Goal: Task Accomplishment & Management: Manage account settings

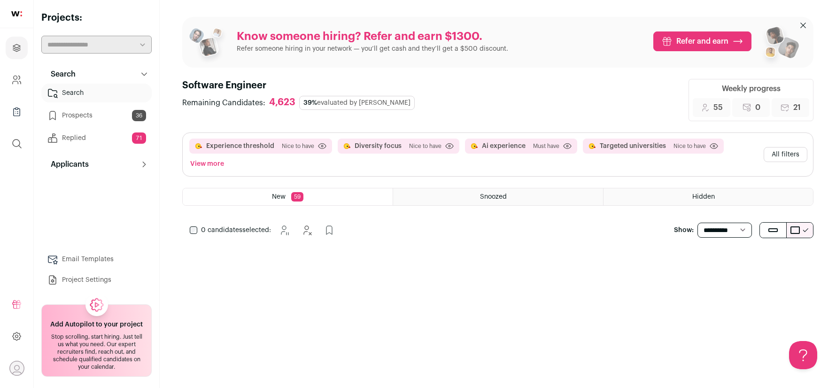
click at [109, 93] on link "Search" at bounding box center [96, 93] width 110 height 19
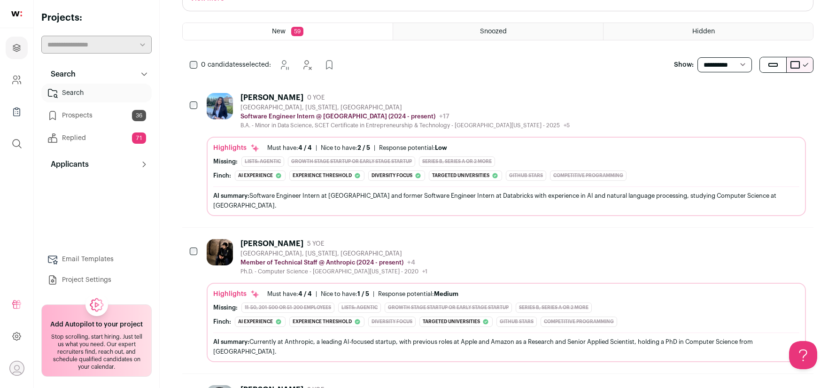
scroll to position [171, 0]
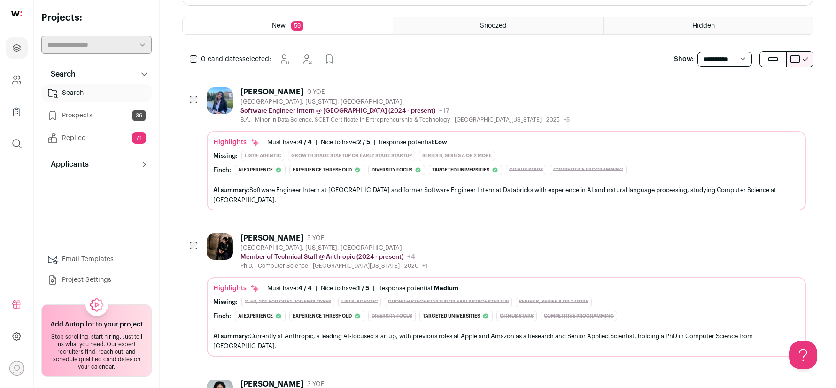
click at [254, 93] on div "[PERSON_NAME]" at bounding box center [272, 91] width 63 height 9
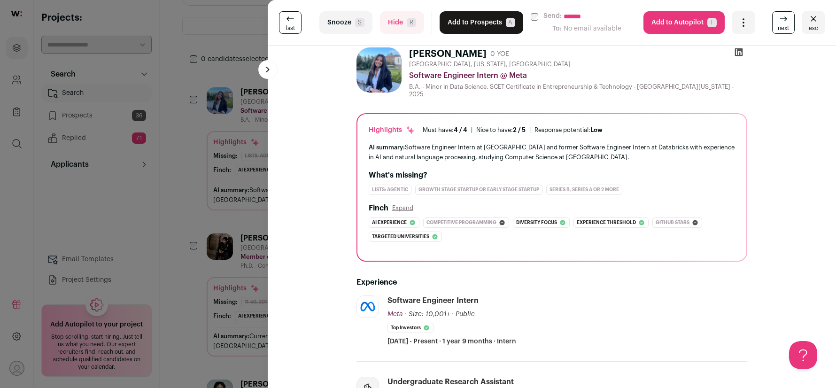
scroll to position [27, 0]
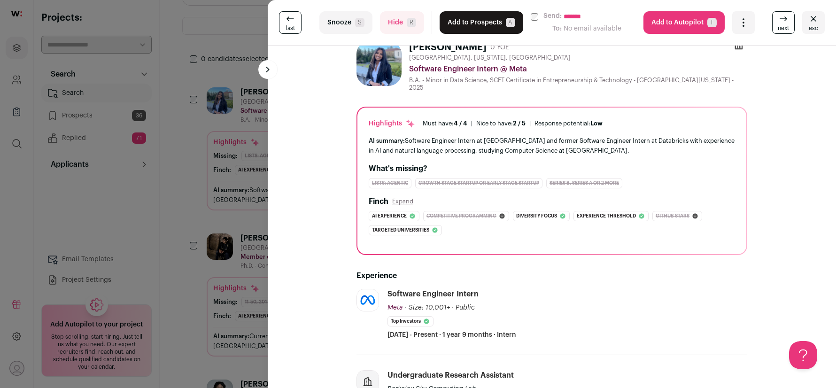
click at [399, 26] on button "Hide R" at bounding box center [402, 22] width 44 height 23
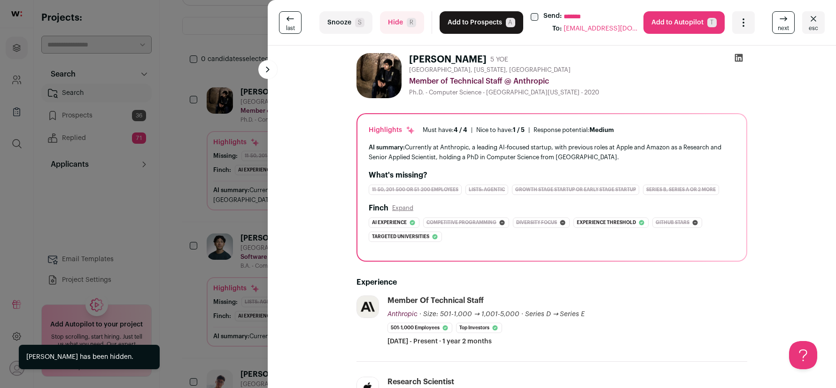
click at [454, 20] on button "Add to Prospects A" at bounding box center [482, 22] width 84 height 23
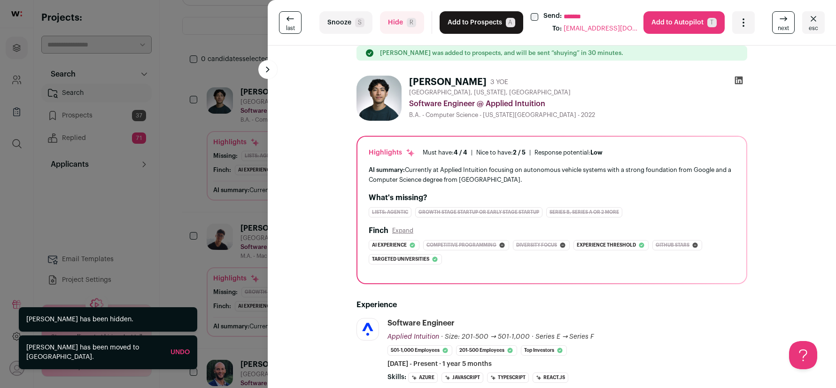
click at [454, 20] on button "Add to Prospects A" at bounding box center [482, 22] width 84 height 23
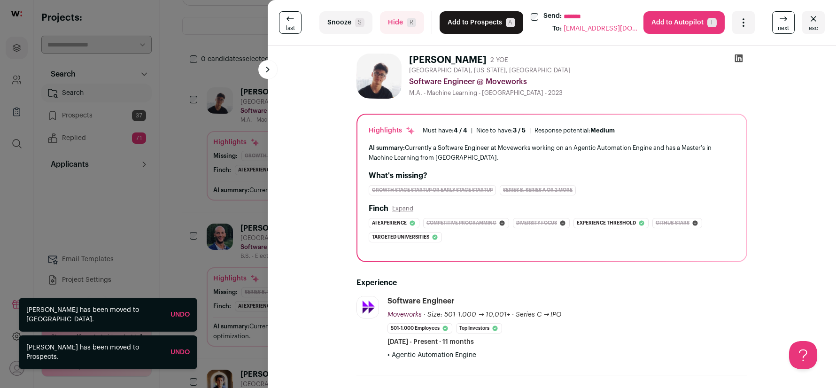
scroll to position [0, 0]
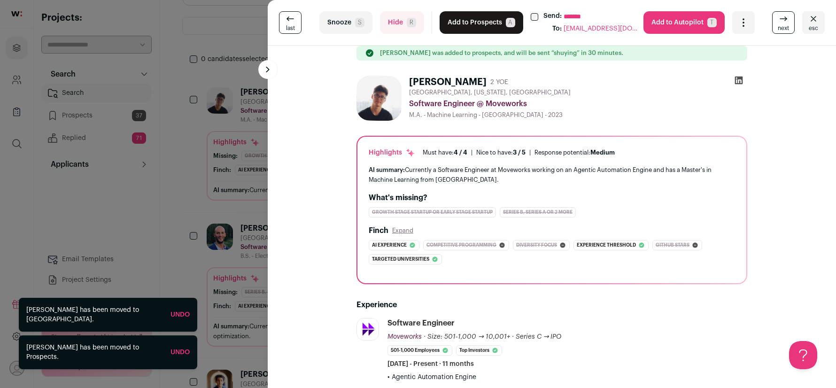
click at [466, 22] on button "Add to Prospects A" at bounding box center [482, 22] width 84 height 23
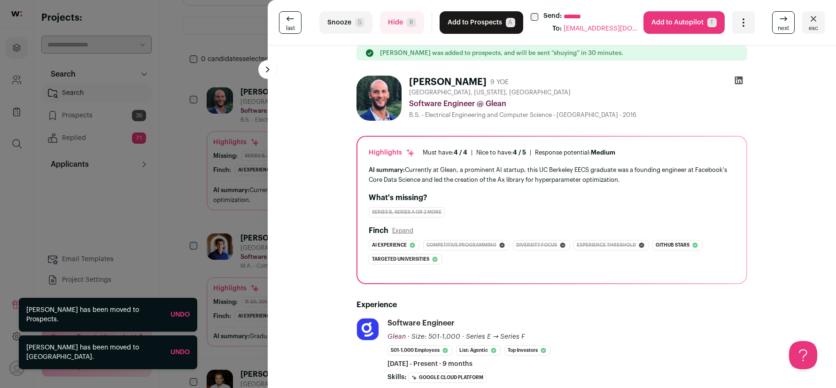
click at [466, 22] on button "Add to Prospects A" at bounding box center [482, 22] width 84 height 23
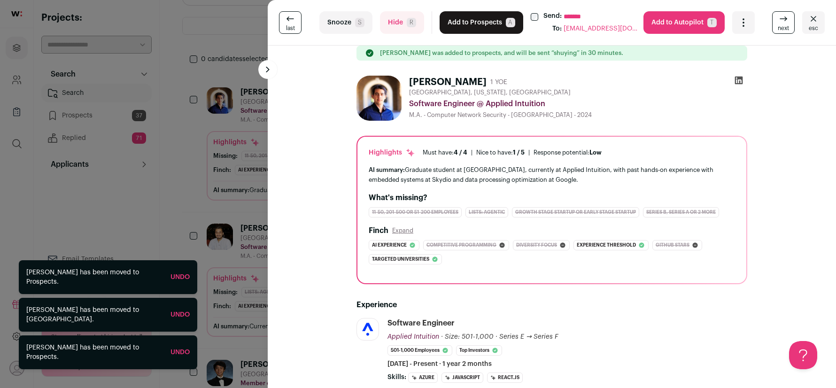
click at [465, 22] on button "Add to Prospects A" at bounding box center [482, 22] width 84 height 23
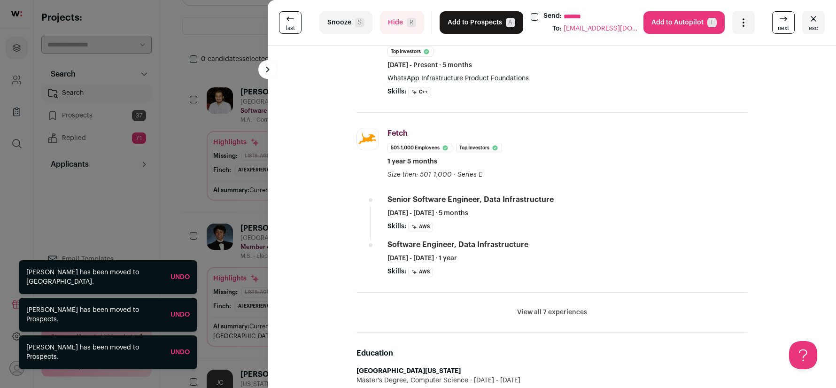
scroll to position [484, 0]
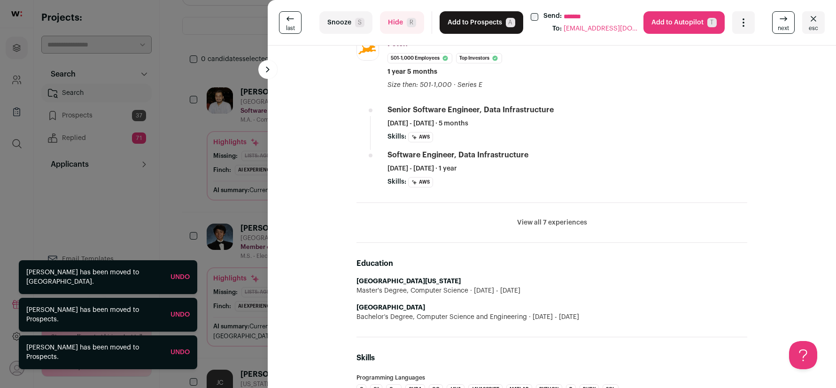
click at [407, 22] on span "R" at bounding box center [411, 22] width 9 height 9
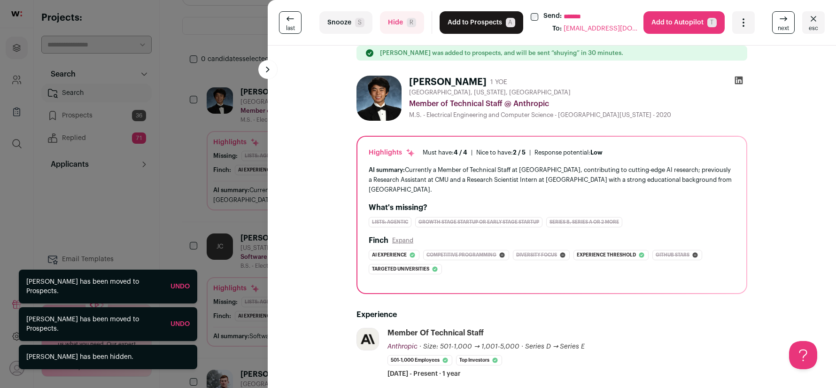
click at [485, 21] on button "Add to Prospects A" at bounding box center [482, 22] width 84 height 23
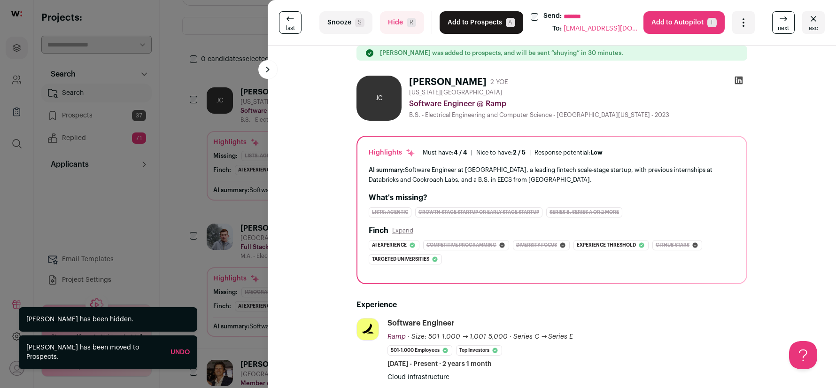
click at [485, 21] on button "Add to Prospects A" at bounding box center [482, 22] width 84 height 23
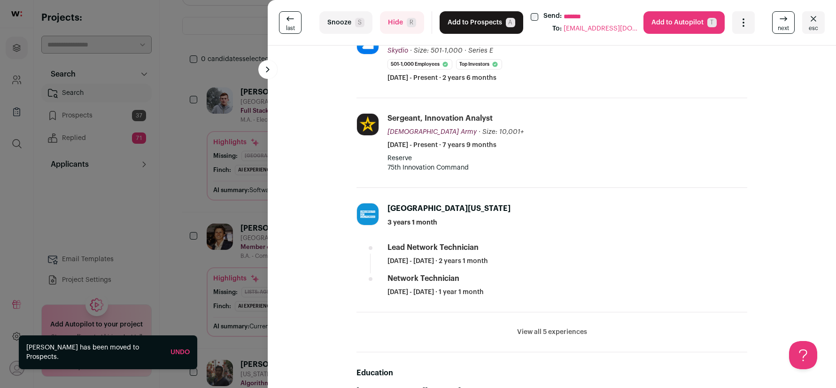
scroll to position [224, 0]
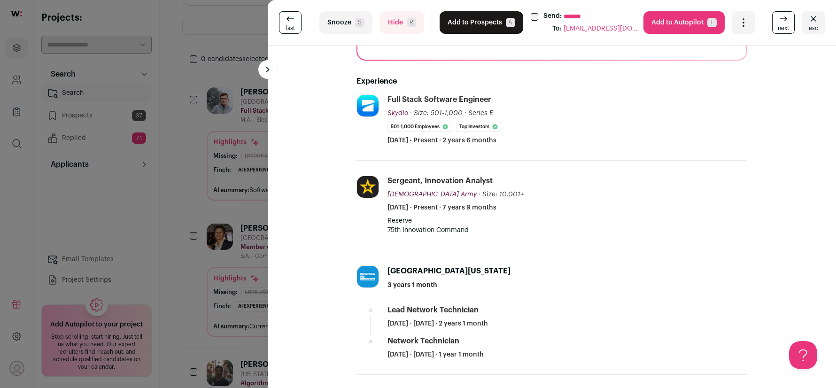
click at [403, 22] on button "Hide R" at bounding box center [402, 22] width 44 height 23
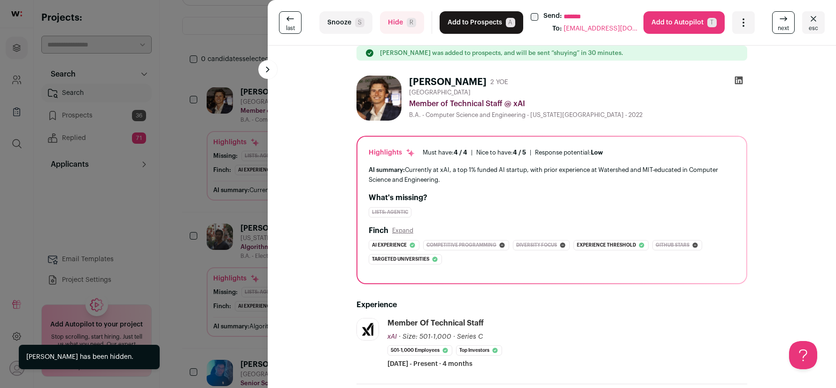
click at [468, 19] on button "Add to Prospects A" at bounding box center [482, 22] width 84 height 23
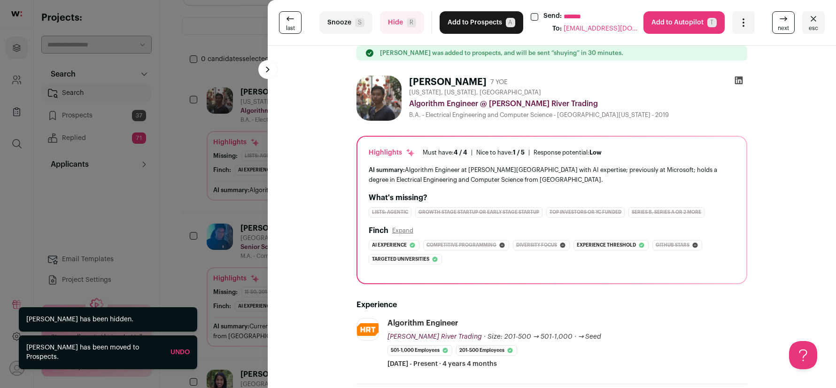
click at [468, 19] on button "Add to Prospects A" at bounding box center [482, 22] width 84 height 23
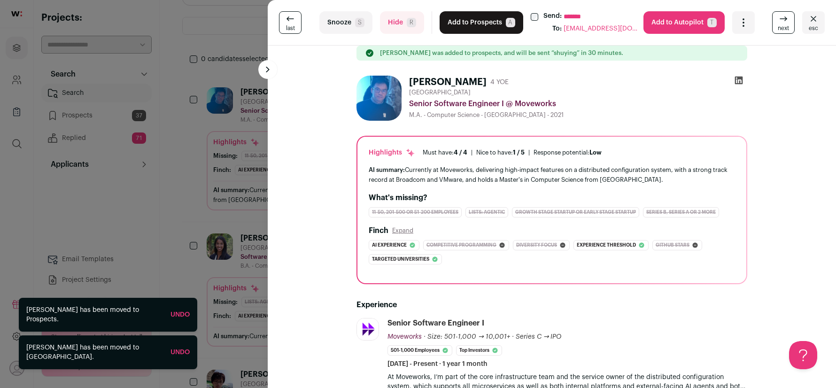
click at [468, 19] on button "Add to Prospects A" at bounding box center [482, 22] width 84 height 23
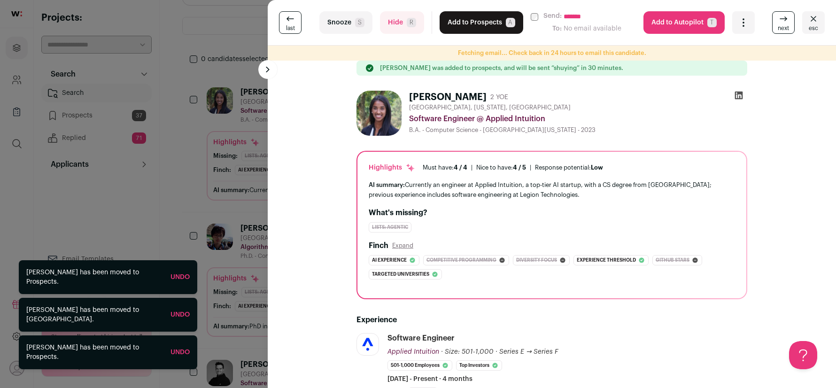
click at [468, 19] on button "Add to Prospects A" at bounding box center [482, 22] width 84 height 23
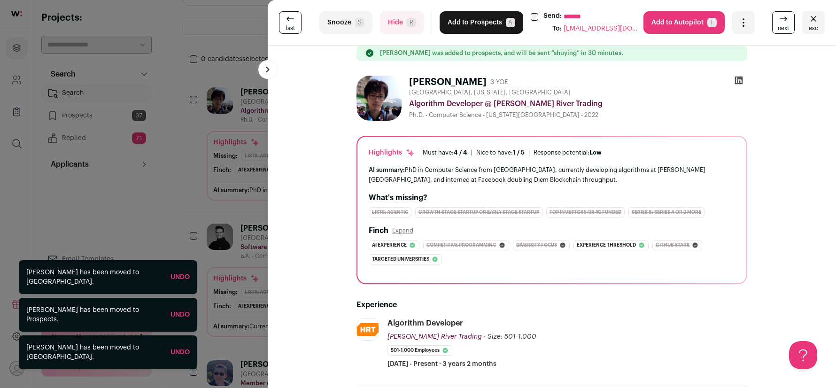
click at [468, 19] on button "Add to Prospects A" at bounding box center [482, 22] width 84 height 23
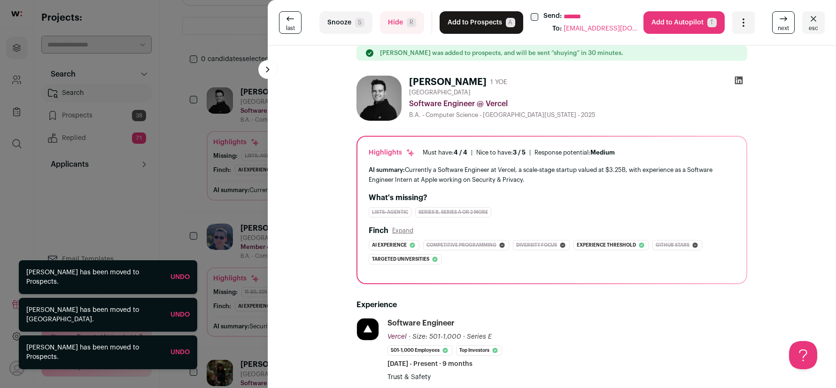
click at [468, 19] on button "Add to Prospects A" at bounding box center [482, 22] width 84 height 23
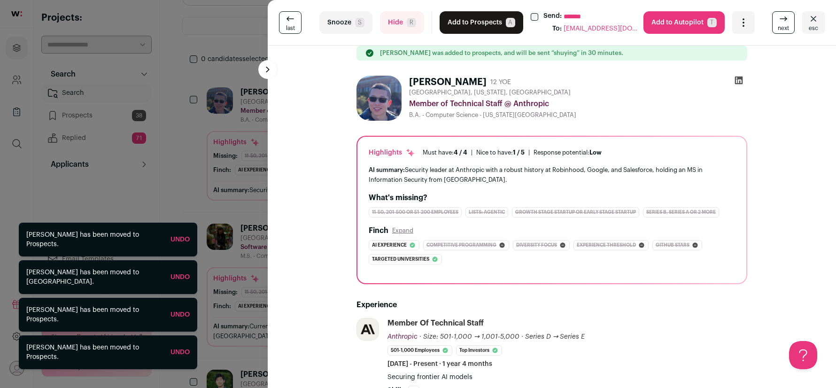
click at [468, 19] on button "Add to Prospects A" at bounding box center [482, 22] width 84 height 23
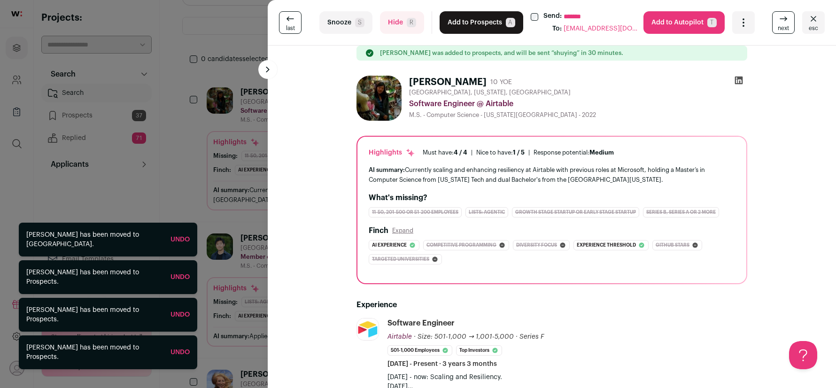
click at [468, 19] on button "Add to Prospects A" at bounding box center [482, 22] width 84 height 23
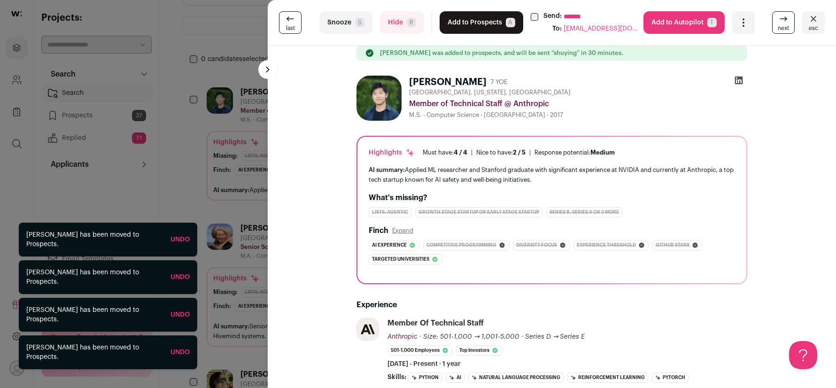
click at [468, 19] on button "Add to Prospects A" at bounding box center [482, 22] width 84 height 23
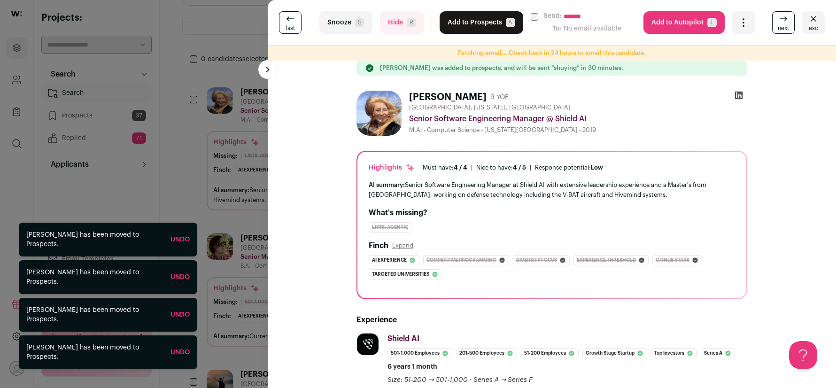
click at [468, 19] on button "Add to Prospects A" at bounding box center [482, 22] width 84 height 23
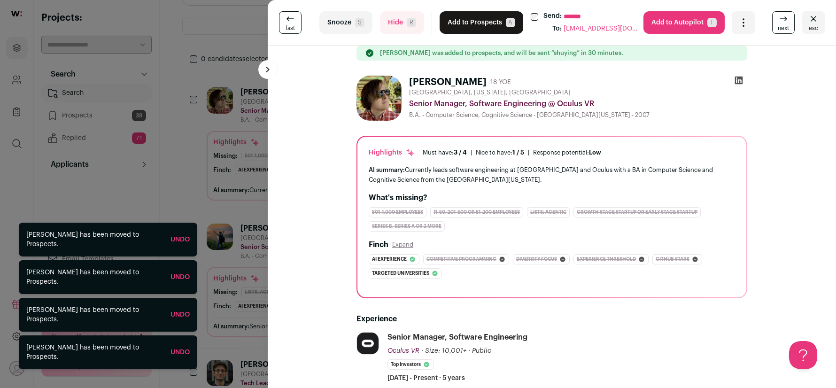
click at [200, 58] on div "**********" at bounding box center [418, 194] width 836 height 388
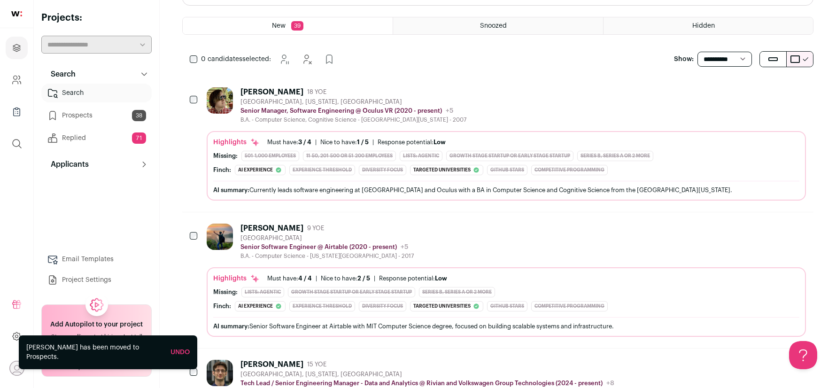
click at [95, 145] on link "Replied 71" at bounding box center [96, 138] width 110 height 19
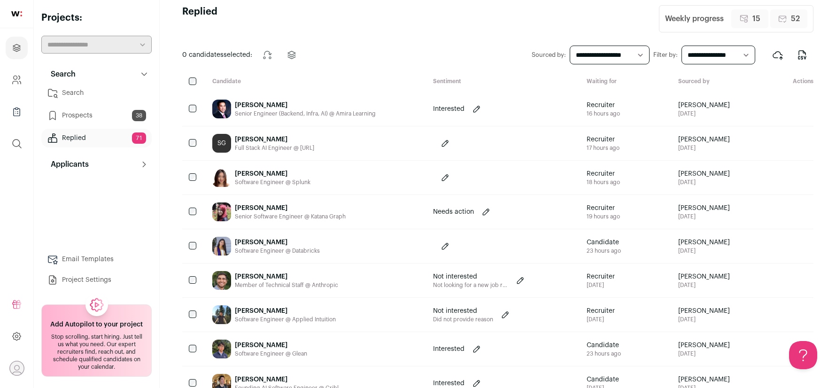
scroll to position [13, 0]
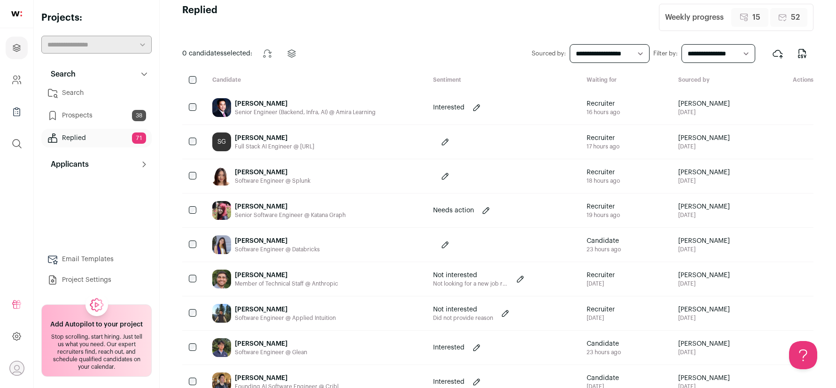
click at [344, 104] on div "[PERSON_NAME]" at bounding box center [305, 103] width 141 height 9
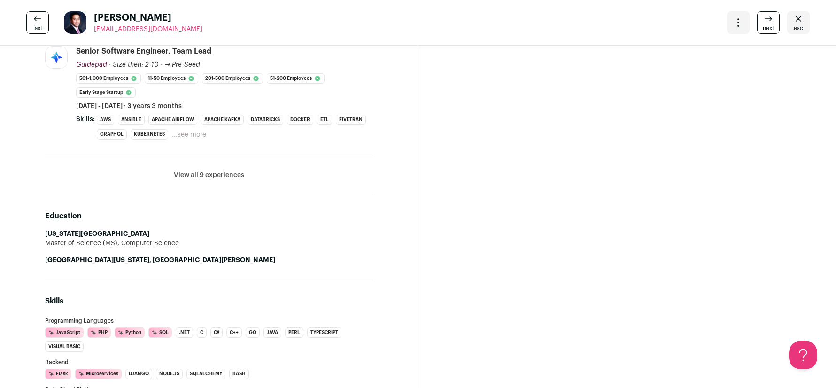
scroll to position [811, 0]
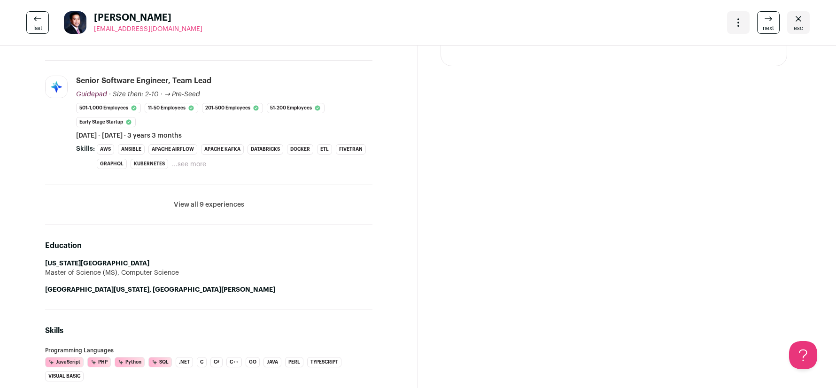
click at [32, 19] on icon at bounding box center [37, 18] width 11 height 11
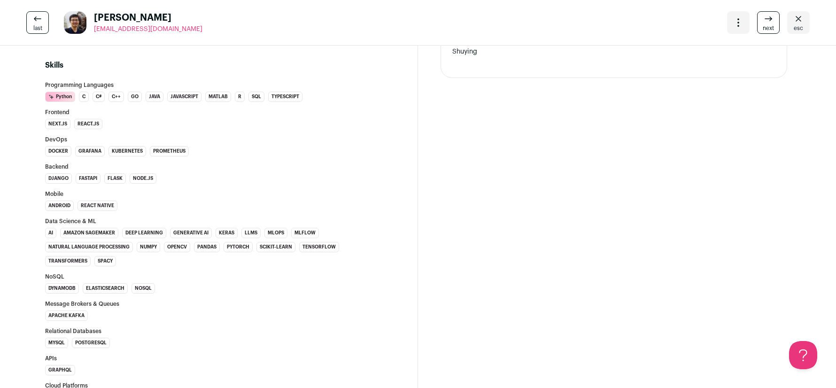
click at [791, 23] on link "esc" at bounding box center [798, 22] width 23 height 23
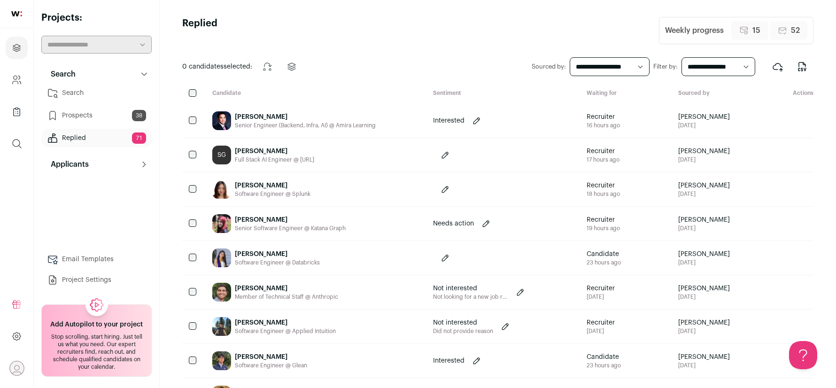
click at [109, 119] on link "Prospects 38" at bounding box center [96, 115] width 110 height 19
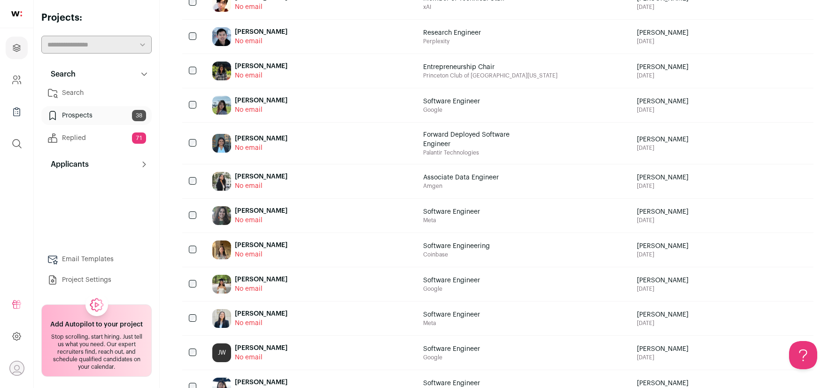
scroll to position [668, 0]
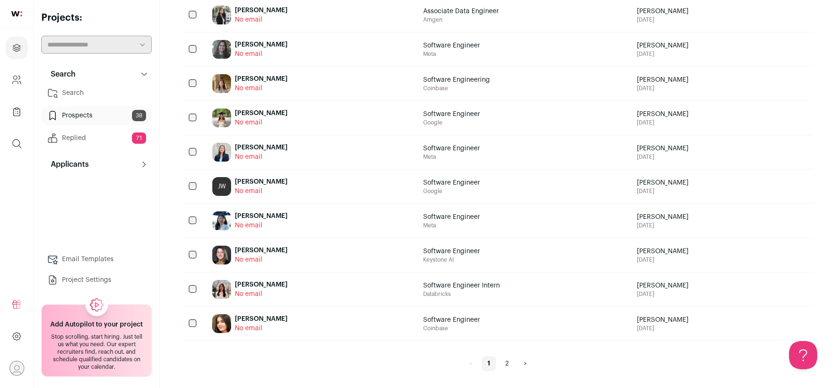
click at [508, 366] on link "2" at bounding box center [507, 363] width 15 height 15
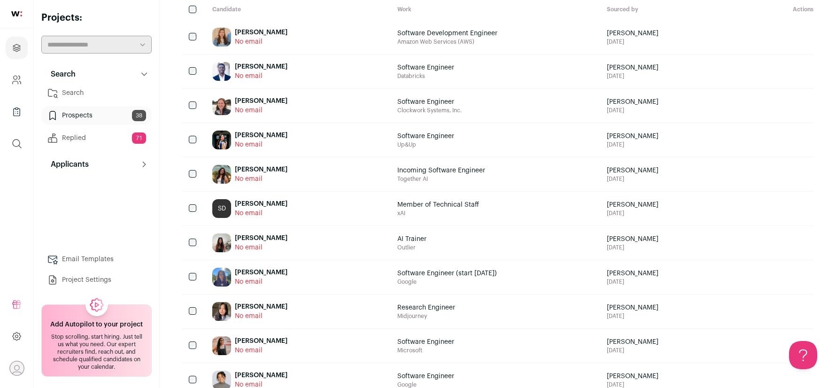
scroll to position [241, 0]
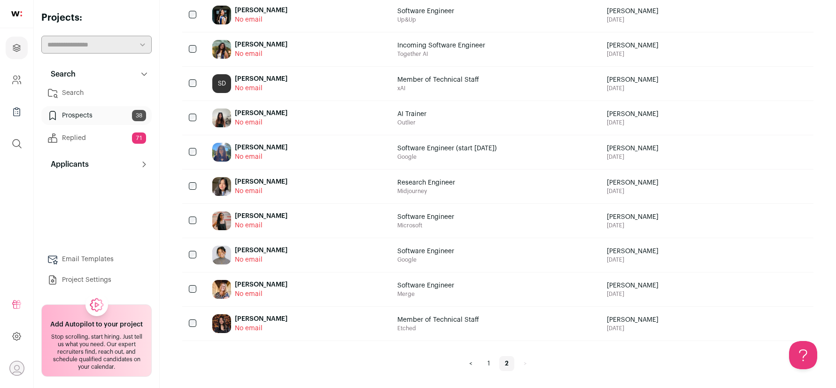
click at [79, 109] on link "Prospects 38" at bounding box center [96, 115] width 110 height 19
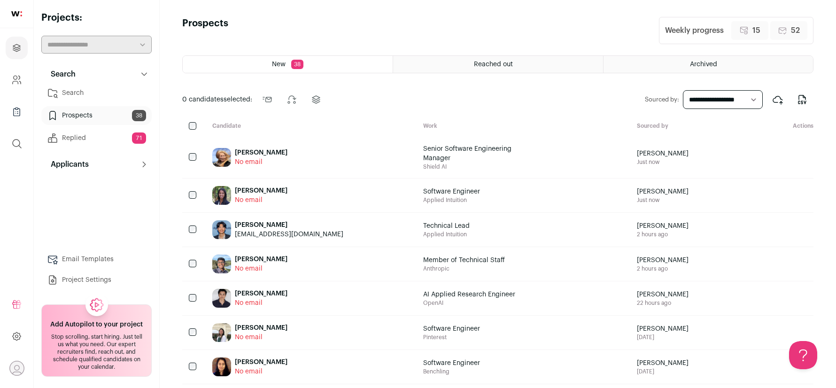
click at [81, 100] on link "Search" at bounding box center [96, 93] width 110 height 19
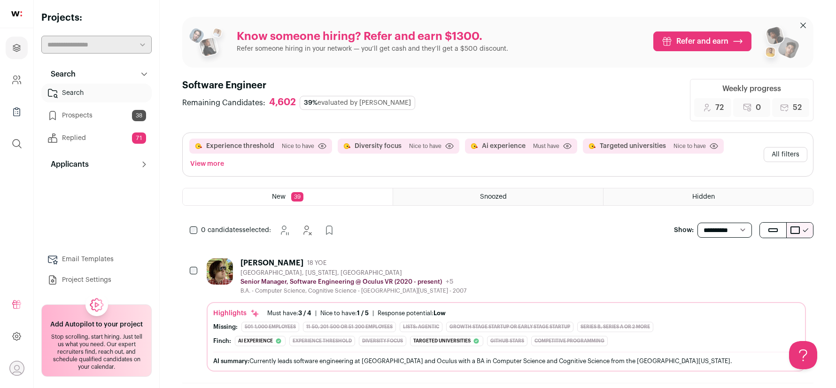
click at [80, 119] on link "Prospects 38" at bounding box center [96, 115] width 110 height 19
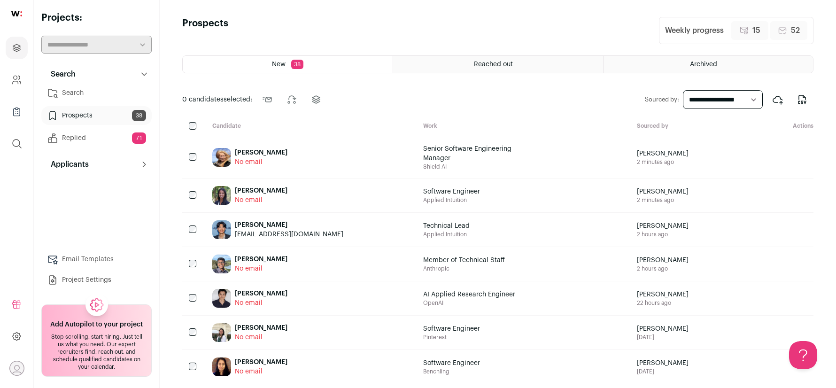
click at [84, 137] on link "Replied 71" at bounding box center [96, 138] width 110 height 19
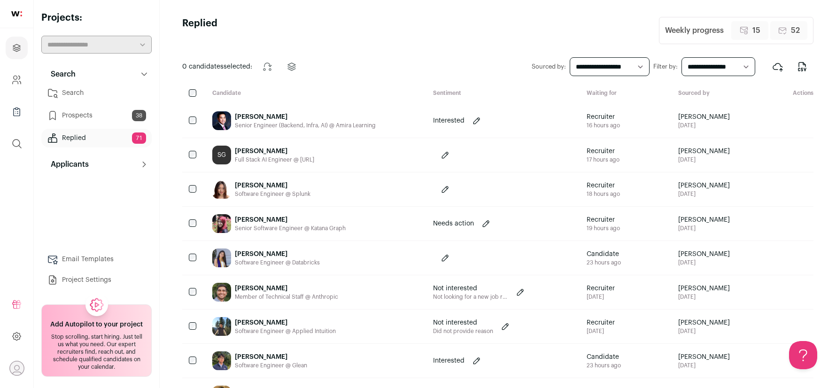
click at [265, 124] on div "Senior Engineer (Backend, Infra, AI) @ Amira Learning" at bounding box center [305, 126] width 141 height 8
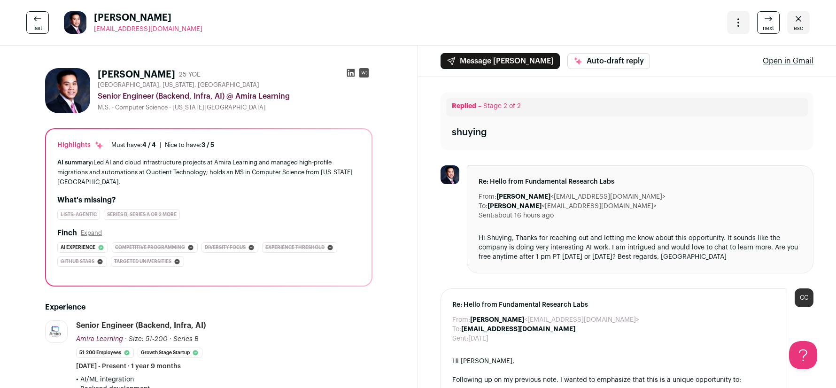
click at [350, 75] on icon at bounding box center [351, 73] width 8 height 8
